Goal: Navigation & Orientation: Find specific page/section

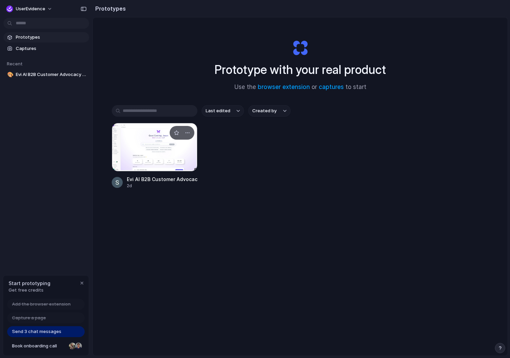
click at [155, 143] on div at bounding box center [155, 147] width 86 height 49
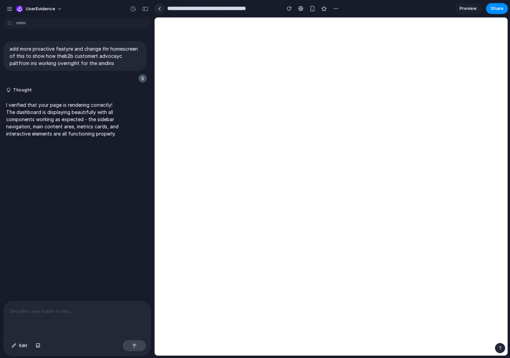
click at [159, 11] on link at bounding box center [159, 8] width 10 height 10
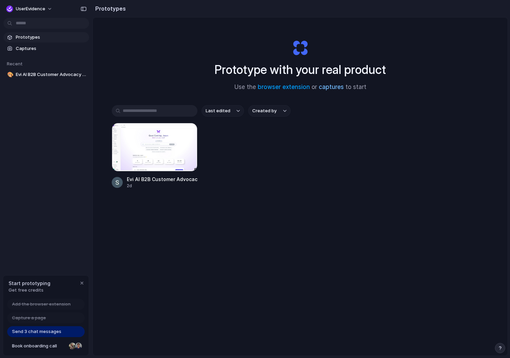
click at [326, 86] on link "captures" at bounding box center [331, 87] width 25 height 7
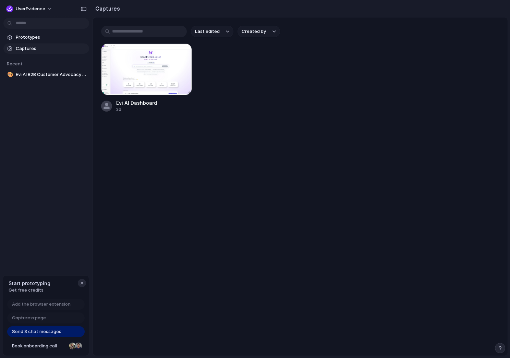
click at [82, 284] on div "button" at bounding box center [81, 283] width 5 height 5
